Goal: Find specific page/section: Find specific page/section

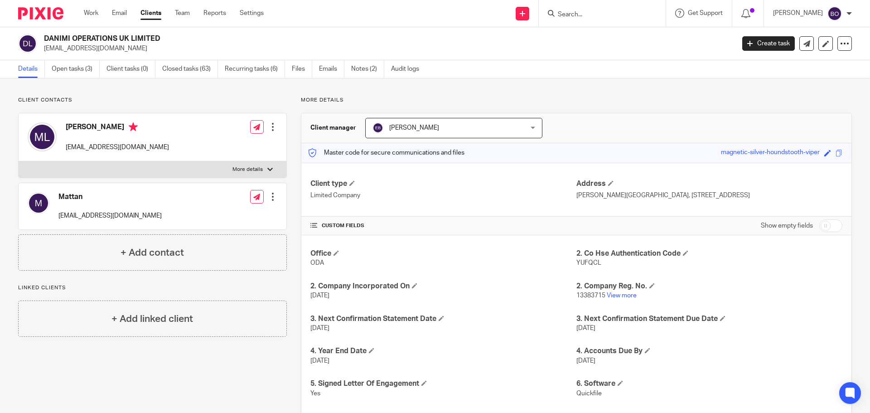
drag, startPoint x: 0, startPoint y: 0, endPoint x: 613, endPoint y: 12, distance: 613.1
click at [613, 12] on input "Search" at bounding box center [598, 15] width 82 height 8
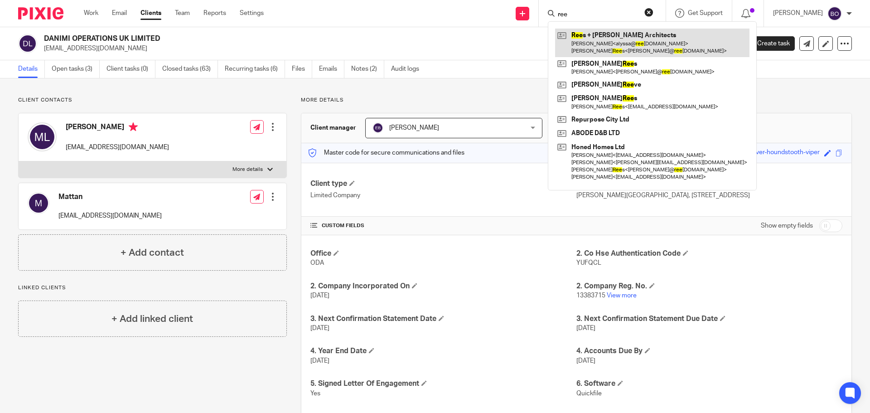
type input "ree"
click at [604, 40] on link at bounding box center [652, 43] width 194 height 28
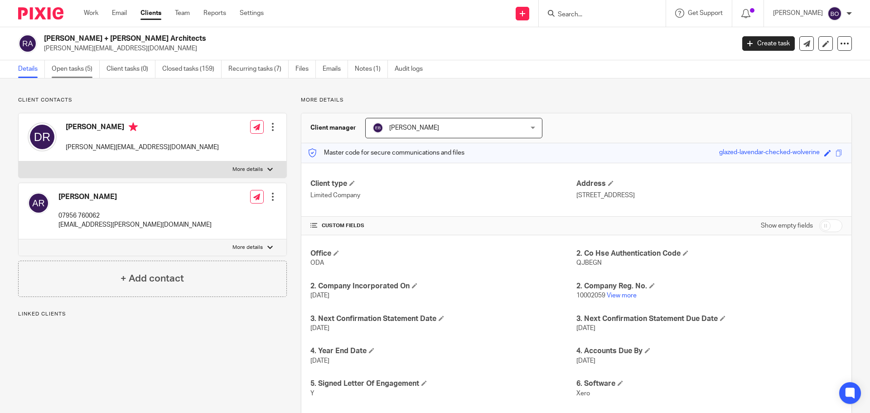
click at [76, 71] on link "Open tasks (5)" at bounding box center [76, 69] width 48 height 18
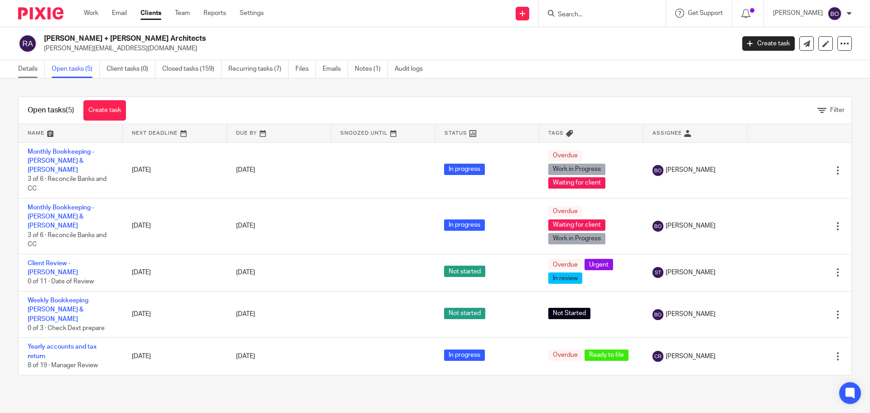
click at [23, 67] on link "Details" at bounding box center [31, 69] width 27 height 18
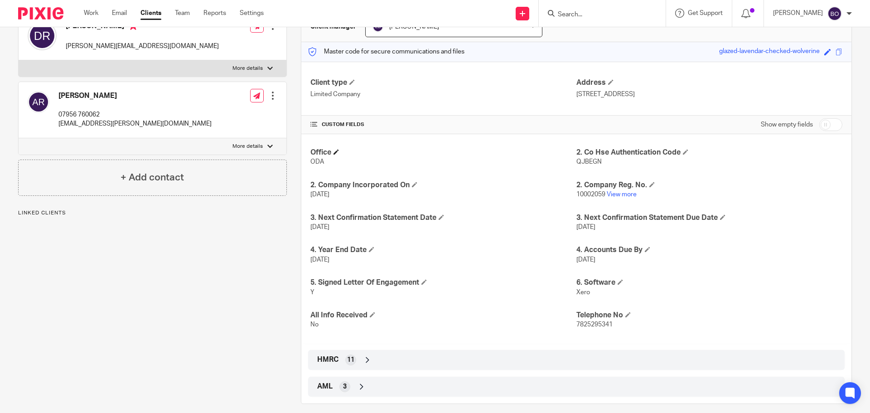
scroll to position [110, 0]
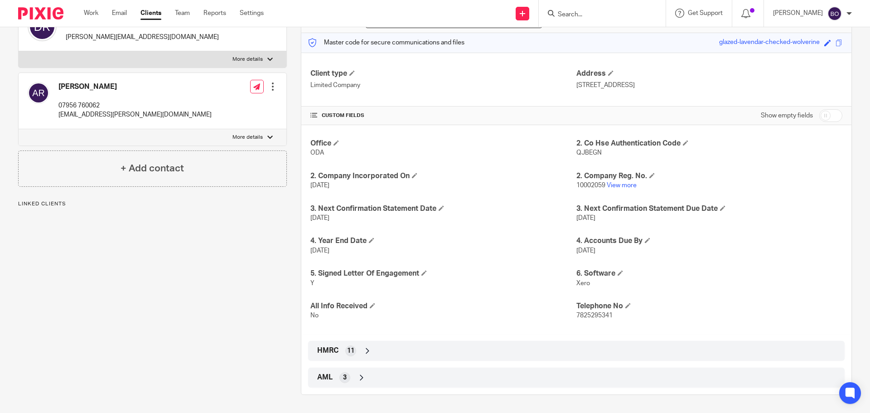
click at [366, 354] on icon at bounding box center [367, 350] width 9 height 9
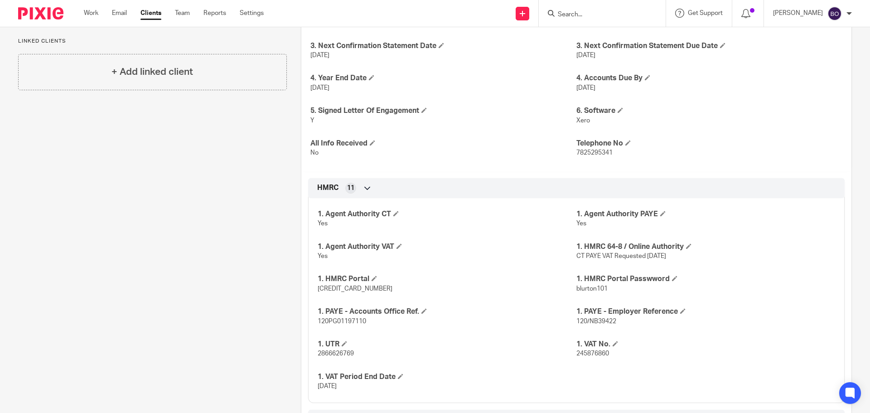
scroll to position [315, 0]
